Goal: Task Accomplishment & Management: Manage account settings

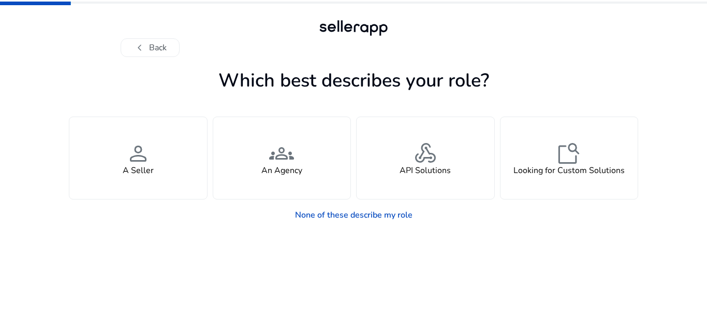
click at [149, 44] on div "chevron_left Back" at bounding box center [354, 47] width 466 height 19
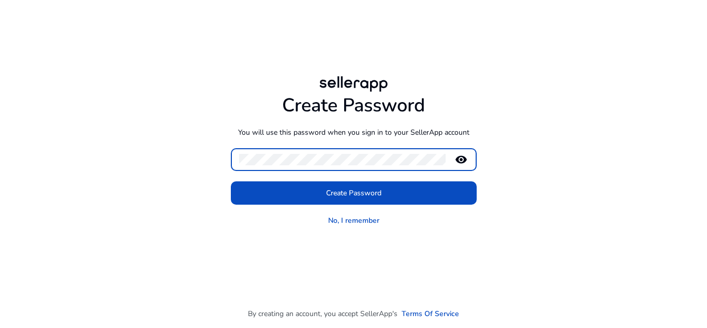
click at [458, 158] on mat-icon "remove_red_eye" at bounding box center [461, 159] width 25 height 12
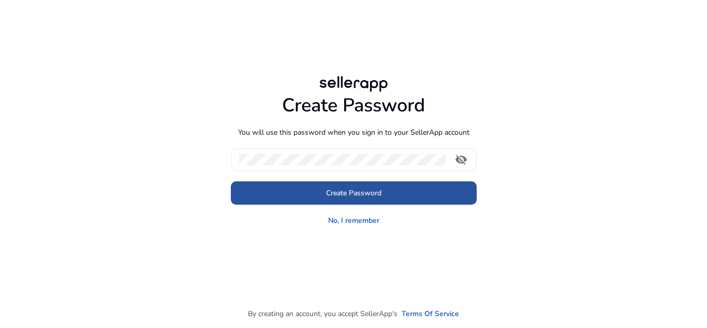
click at [369, 199] on span at bounding box center [354, 193] width 246 height 25
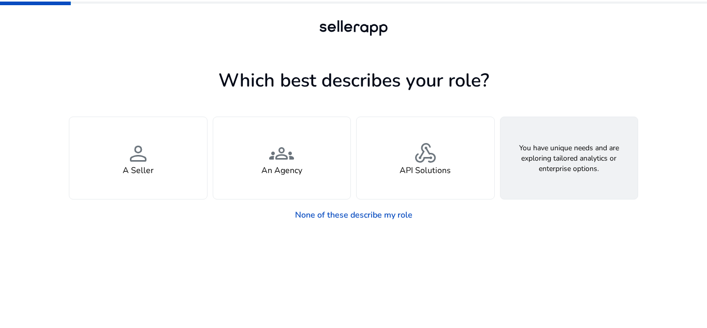
click at [577, 162] on span "feature_search" at bounding box center [569, 153] width 25 height 25
